Goal: Feedback & Contribution: Submit feedback/report problem

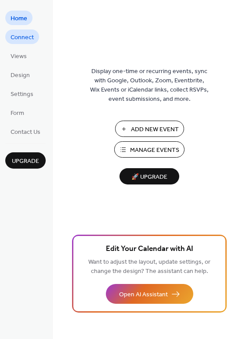
click at [20, 36] on span "Connect" at bounding box center [22, 37] width 23 height 9
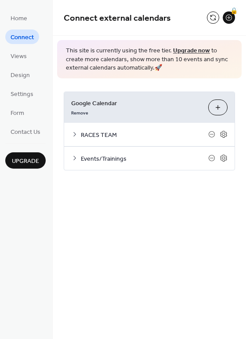
click at [114, 139] on span "RACES TEAM" at bounding box center [145, 134] width 128 height 9
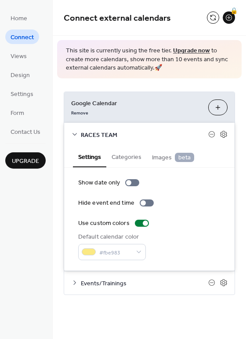
click at [103, 133] on span "RACES TEAM" at bounding box center [145, 134] width 128 height 9
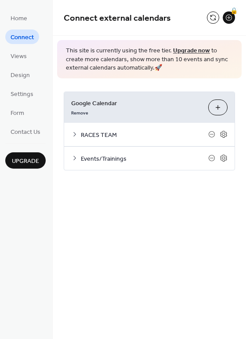
click at [108, 156] on span "Events/Trainings" at bounding box center [145, 158] width 128 height 9
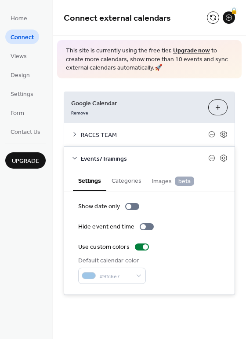
click at [128, 186] on button "Categories" at bounding box center [126, 180] width 40 height 20
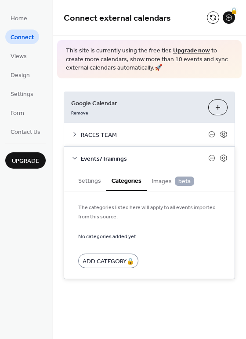
click at [158, 181] on span "Images beta" at bounding box center [173, 181] width 42 height 10
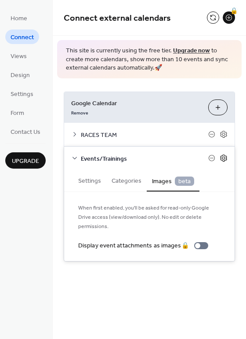
click at [227, 156] on icon at bounding box center [224, 158] width 8 height 8
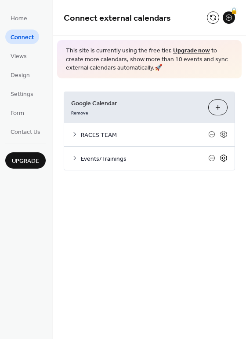
click at [227, 157] on icon at bounding box center [224, 158] width 8 height 8
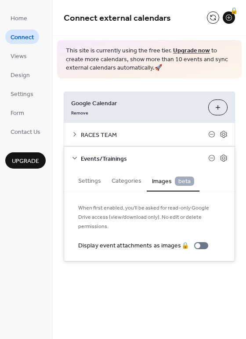
click at [99, 181] on button "Settings" at bounding box center [89, 180] width 33 height 20
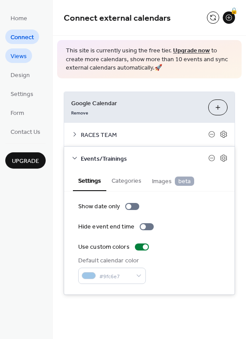
click at [22, 56] on span "Views" at bounding box center [19, 56] width 16 height 9
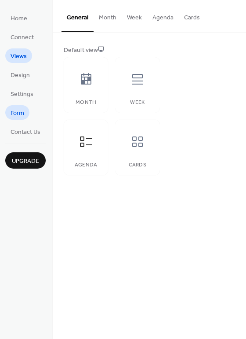
click at [20, 112] on span "Form" at bounding box center [18, 113] width 14 height 9
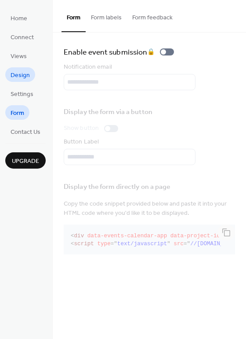
click at [20, 71] on span "Design" at bounding box center [20, 75] width 19 height 9
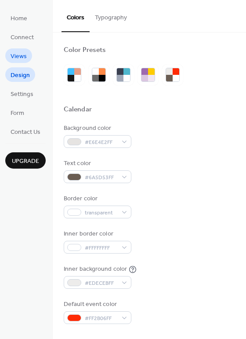
click at [21, 55] on span "Views" at bounding box center [19, 56] width 16 height 9
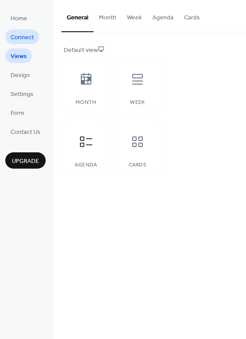
click at [22, 37] on span "Connect" at bounding box center [22, 37] width 23 height 9
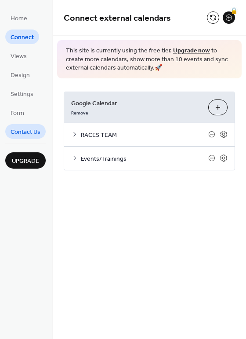
click at [26, 138] on link "Contact Us" at bounding box center [25, 131] width 40 height 15
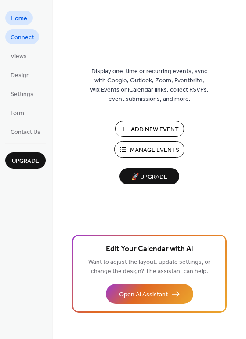
click at [26, 37] on span "Connect" at bounding box center [22, 37] width 23 height 9
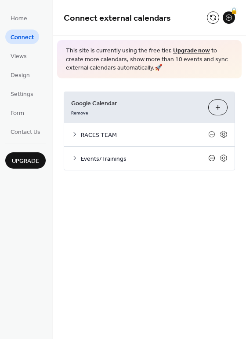
click at [209, 157] on icon at bounding box center [212, 158] width 6 height 6
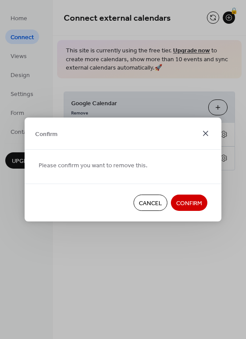
click at [205, 134] on icon at bounding box center [205, 133] width 5 height 5
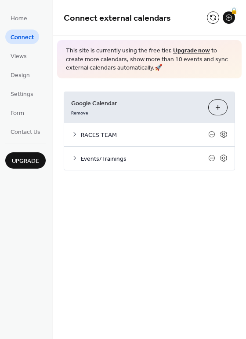
click at [91, 133] on span "RACES TEAM" at bounding box center [145, 134] width 128 height 9
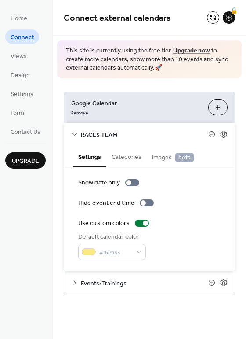
click at [77, 134] on icon at bounding box center [74, 134] width 7 height 7
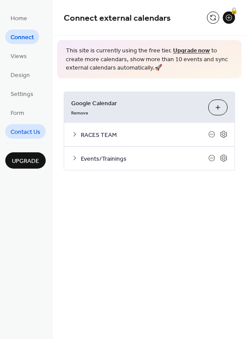
click at [28, 134] on span "Contact Us" at bounding box center [26, 132] width 30 height 9
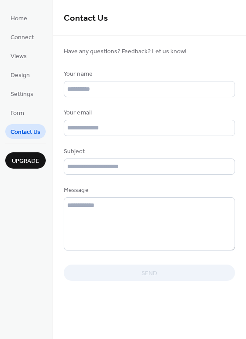
click at [140, 50] on span "Have any questions? Feedback? Let us know!" at bounding box center [150, 51] width 172 height 9
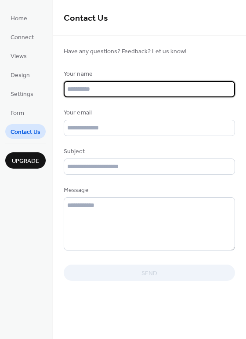
click at [93, 91] on input "text" at bounding box center [150, 89] width 172 height 16
type input "**********"
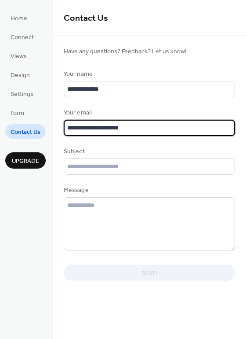
type input "**********"
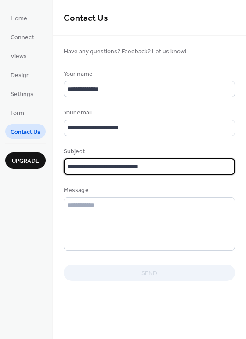
type input "**********"
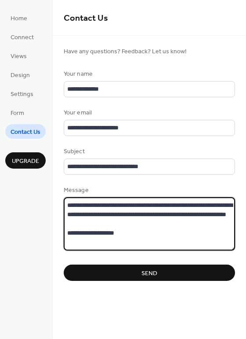
type textarea "**********"
click at [170, 272] on button "Send" at bounding box center [150, 272] width 172 height 16
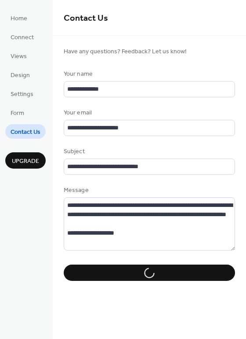
click at [169, 272] on div "Send" at bounding box center [150, 272] width 172 height 16
